Goal: Task Accomplishment & Management: Manage account settings

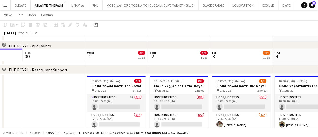
scroll to position [131, 0]
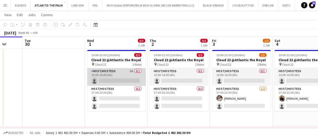
click at [117, 72] on app-card-role "Host/Hostess 3A 0/1 10:00-16:00 (6h) single-neutral-actions" at bounding box center [116, 77] width 59 height 18
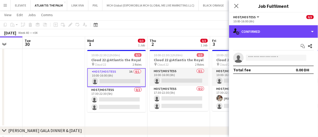
click at [265, 36] on div "single-neutral-actions-check-2 Confirmed" at bounding box center [273, 31] width 89 height 13
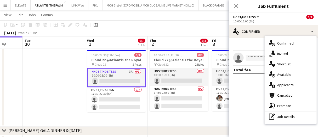
click at [285, 84] on span "Applicants" at bounding box center [285, 85] width 16 height 5
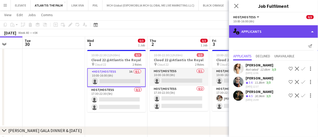
click at [261, 30] on div "single-neutral-actions-information Applicants" at bounding box center [273, 31] width 89 height 13
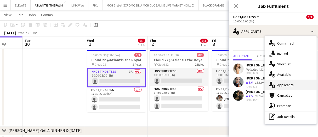
click at [295, 88] on div "single-neutral-actions-information Applicants" at bounding box center [291, 85] width 52 height 10
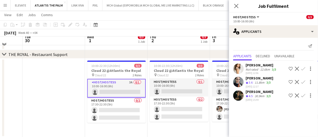
scroll to position [127, 0]
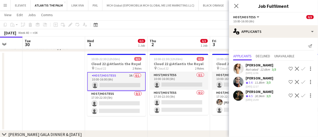
click at [248, 23] on div "10:00-16:00 (6h)" at bounding box center [273, 21] width 80 height 4
click at [247, 68] on div "Not rated" at bounding box center [253, 70] width 14 height 4
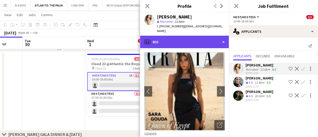
click at [182, 36] on div "profile Bio" at bounding box center [184, 42] width 89 height 13
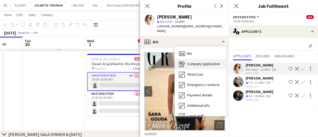
click at [209, 62] on span "Company application" at bounding box center [203, 64] width 33 height 5
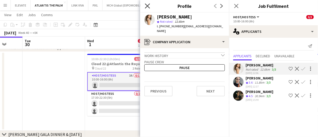
click at [148, 7] on icon at bounding box center [147, 5] width 5 height 5
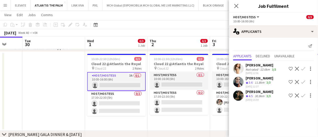
click at [49, 86] on app-date-cell at bounding box center [54, 91] width 62 height 79
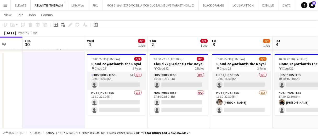
click at [56, 80] on app-date-cell at bounding box center [54, 91] width 62 height 79
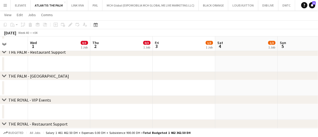
scroll to position [0, 0]
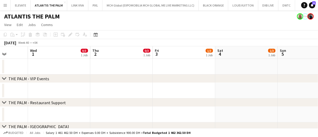
click at [76, 64] on app-date-cell at bounding box center [59, 67] width 62 height 16
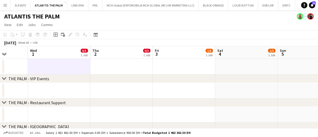
click at [76, 64] on app-date-cell at bounding box center [59, 67] width 62 height 16
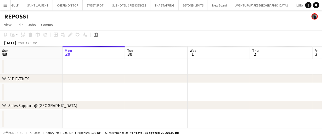
scroll to position [0, 357]
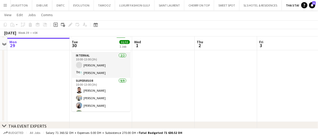
scroll to position [52, 0]
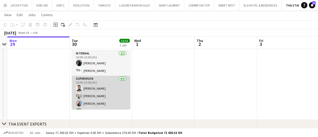
click at [102, 98] on app-card-role "Supervisor 9/9 10:00-13:00 (3h) Moustafa Hamada Daria Burdiuk Marina Paez Moeme…" at bounding box center [101, 115] width 59 height 78
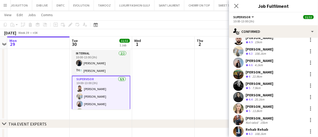
scroll to position [26, 0]
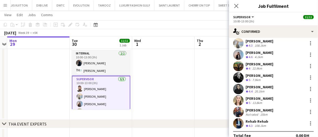
click at [270, 100] on div "Amanda Neme Crew rating 5 13.8km" at bounding box center [273, 101] width 89 height 10
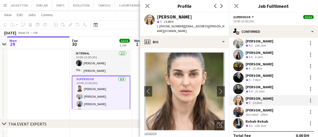
click at [267, 58] on div "Marina Paez Crew rating 4.6 4.1km" at bounding box center [273, 55] width 89 height 10
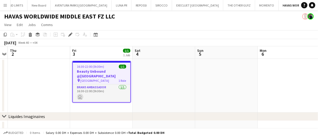
scroll to position [0, 538]
click at [175, 77] on app-date-cell at bounding box center [164, 86] width 62 height 54
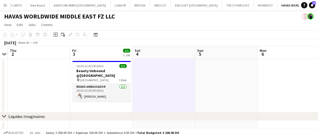
click at [175, 77] on app-date-cell at bounding box center [164, 86] width 62 height 54
